Goal: Find contact information: Find contact information

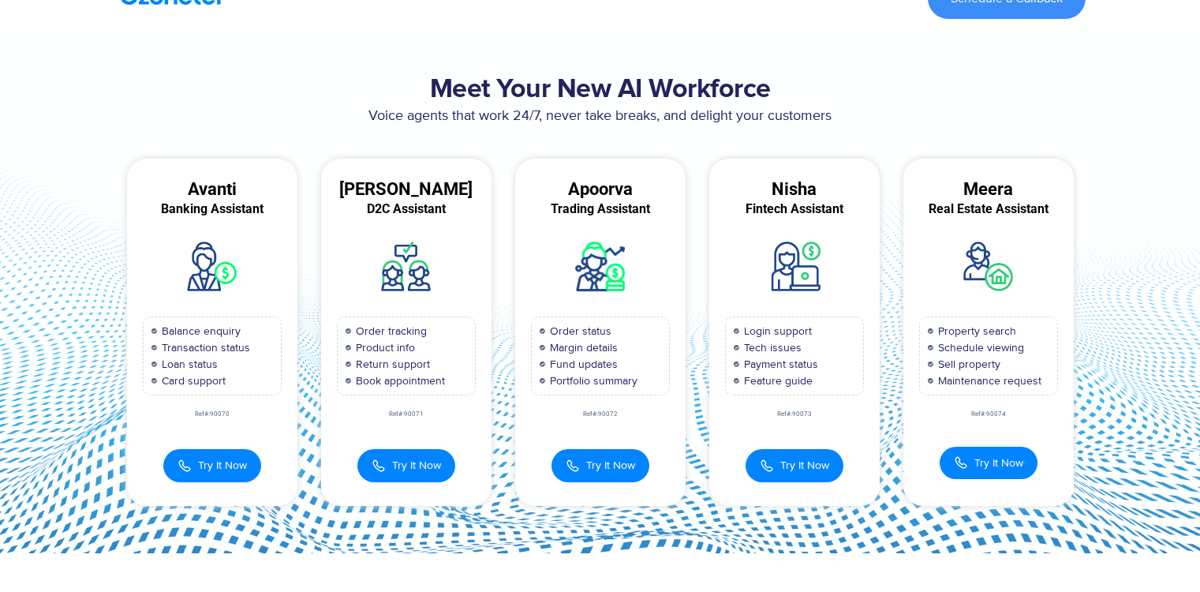
scroll to position [28, 0]
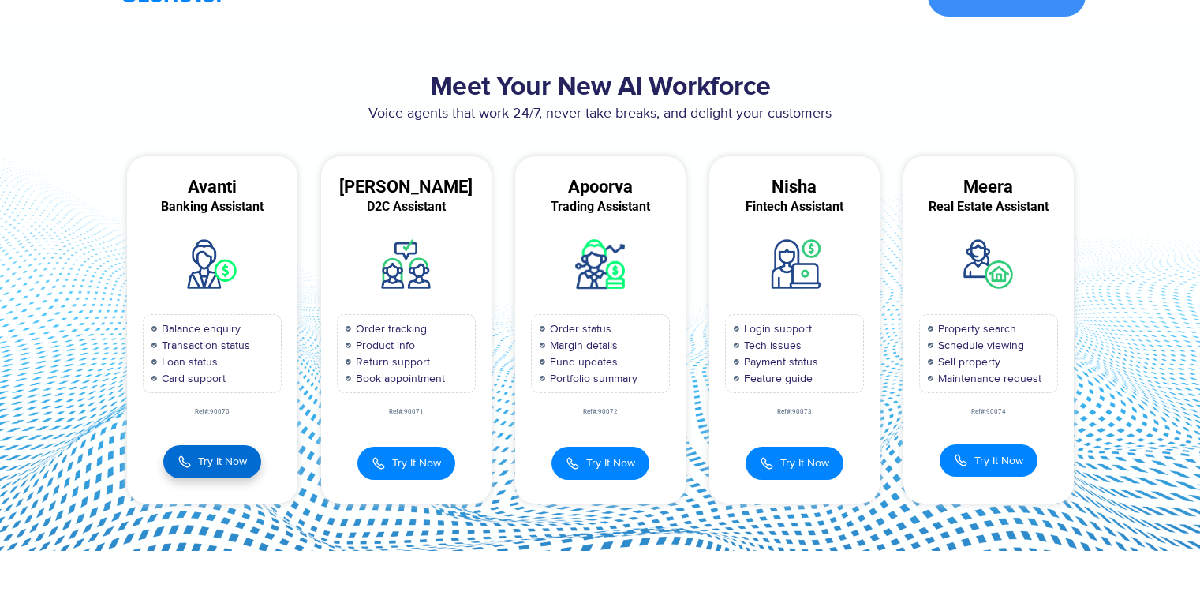
click at [182, 466] on img at bounding box center [185, 461] width 14 height 17
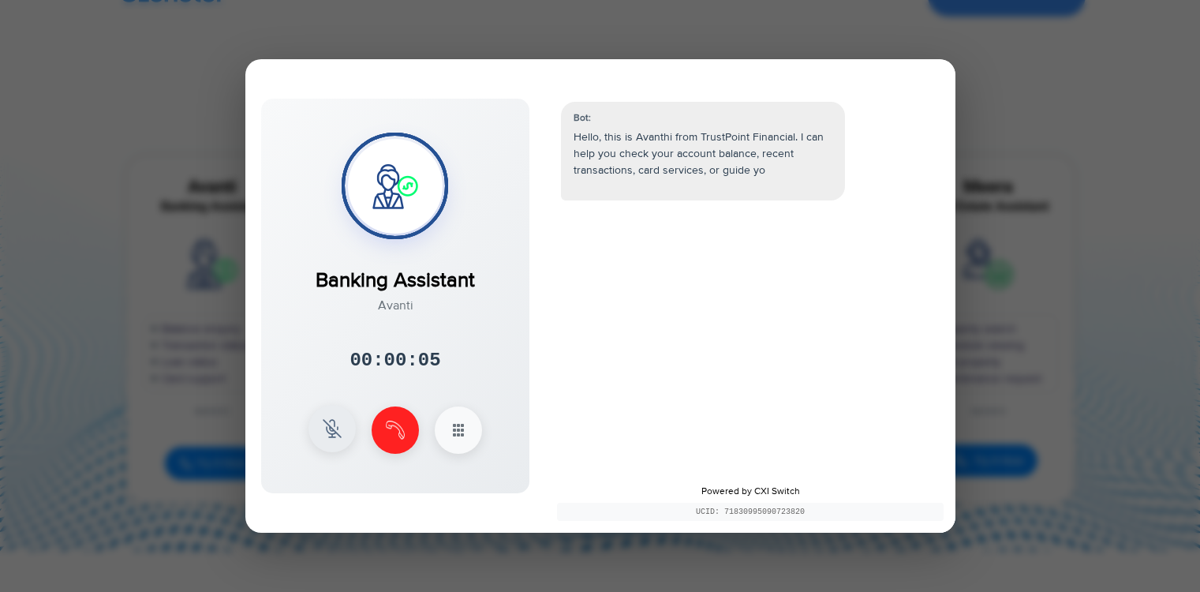
click at [331, 429] on img at bounding box center [332, 428] width 19 height 19
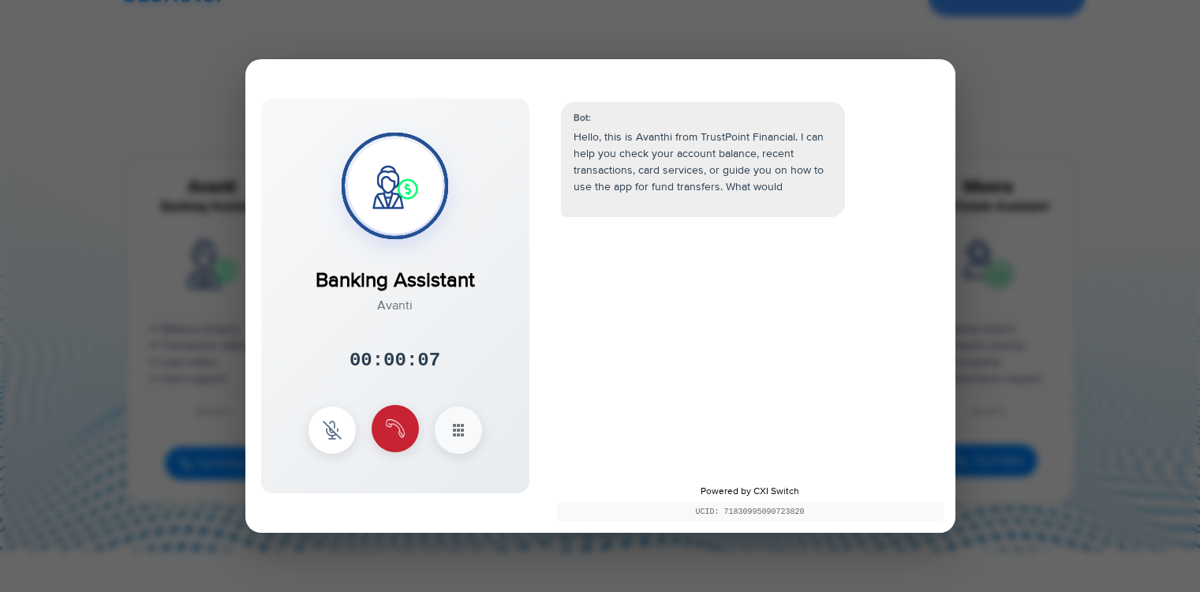
click at [391, 431] on img at bounding box center [395, 428] width 19 height 19
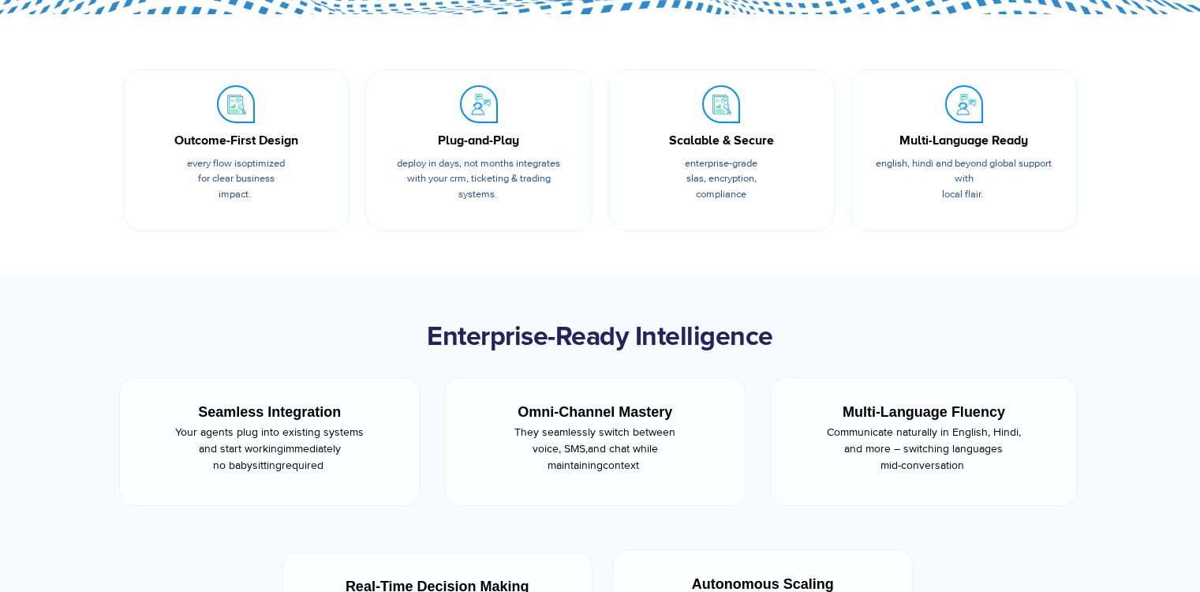
scroll to position [562, 0]
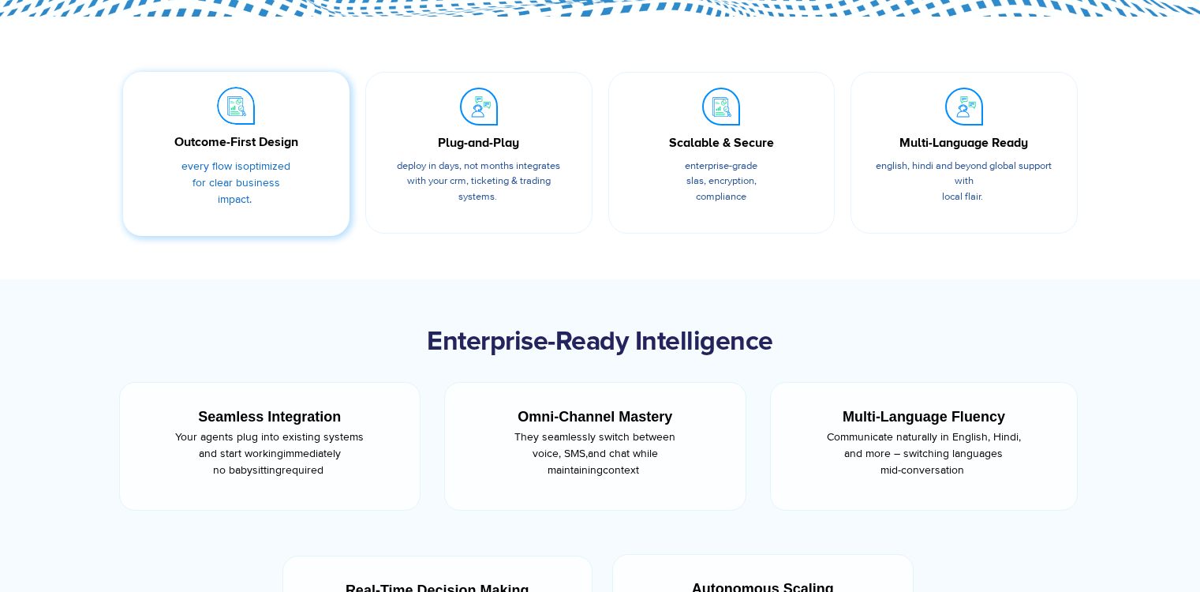
drag, startPoint x: 174, startPoint y: 141, endPoint x: 318, endPoint y: 151, distance: 144.7
click at [318, 151] on div "Outcome-First Design" at bounding box center [237, 142] width 180 height 19
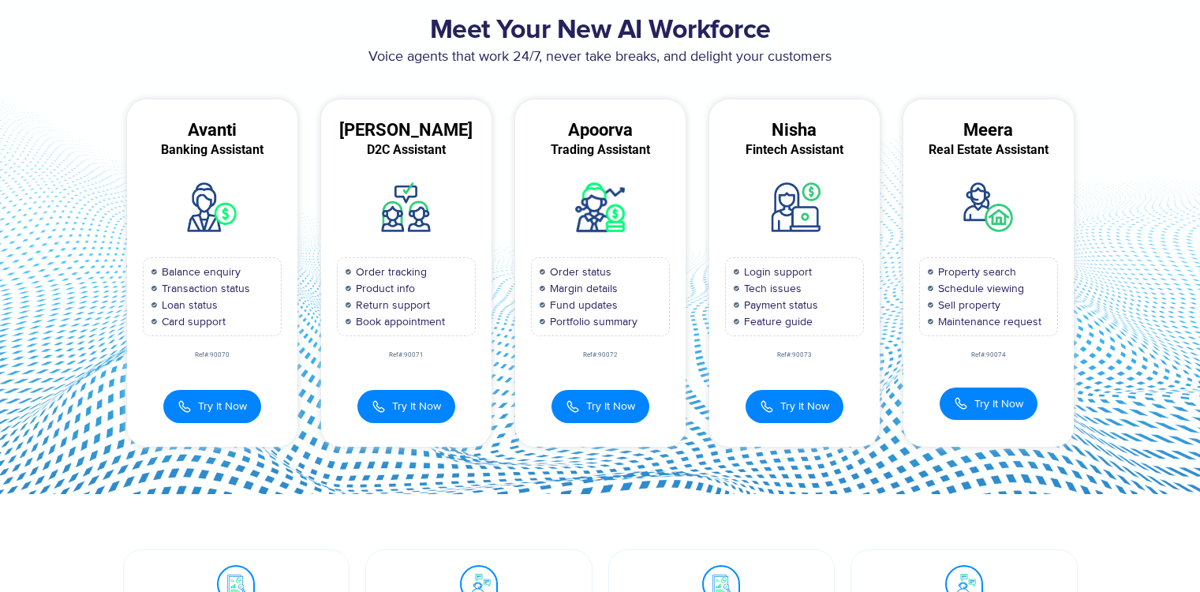
scroll to position [0, 0]
